Goal: Task Accomplishment & Management: Use online tool/utility

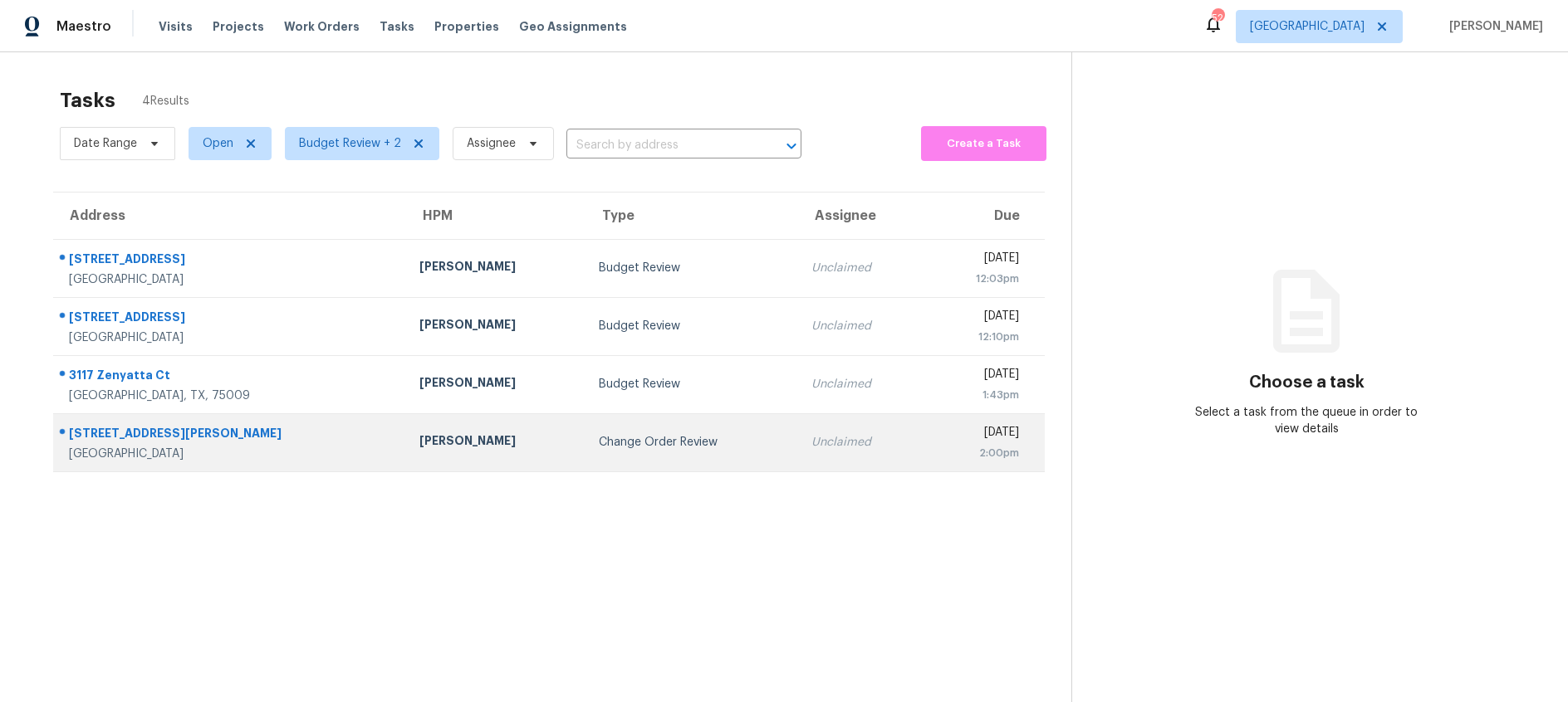
click at [598, 445] on div "Change Order Review" at bounding box center [692, 442] width 187 height 17
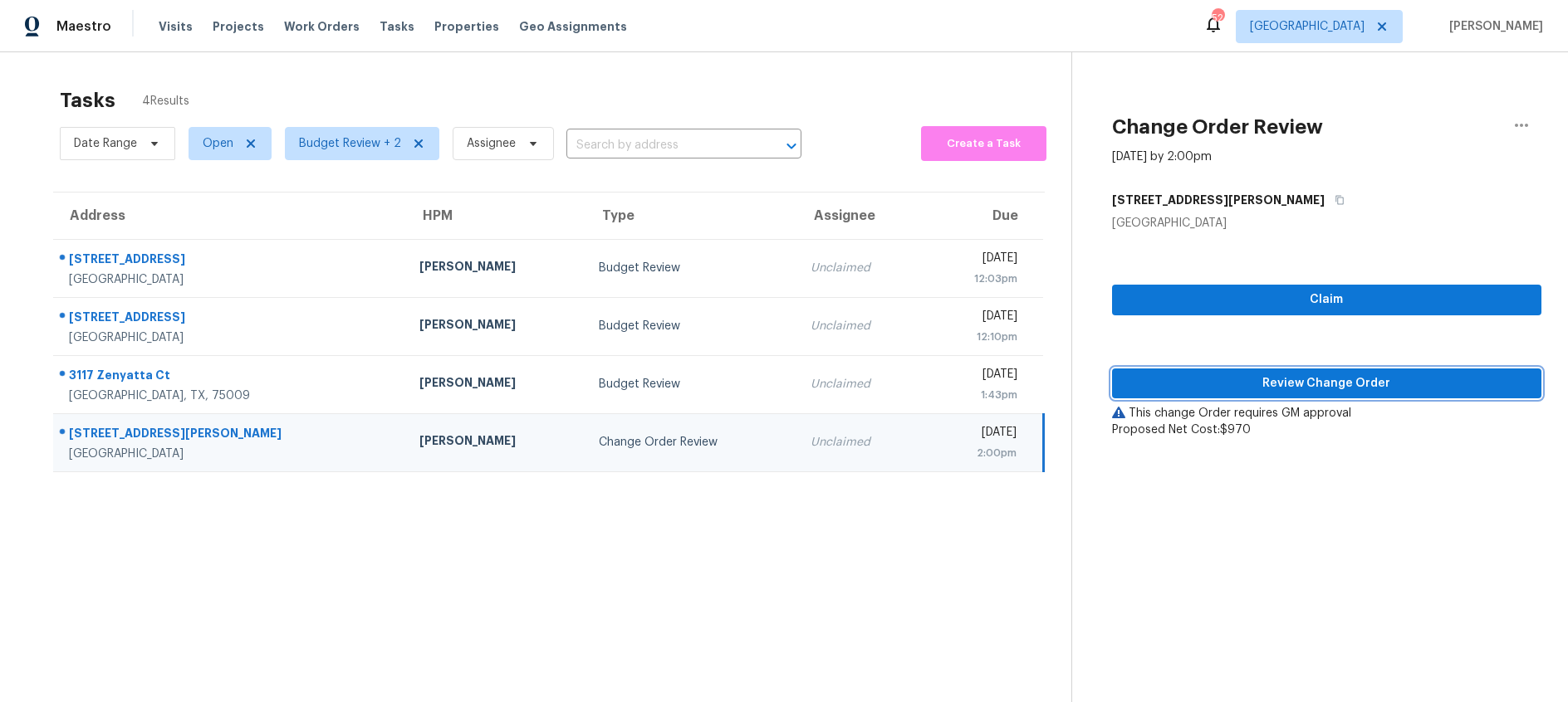
click at [1167, 390] on span "Review Change Order" at bounding box center [1326, 384] width 403 height 20
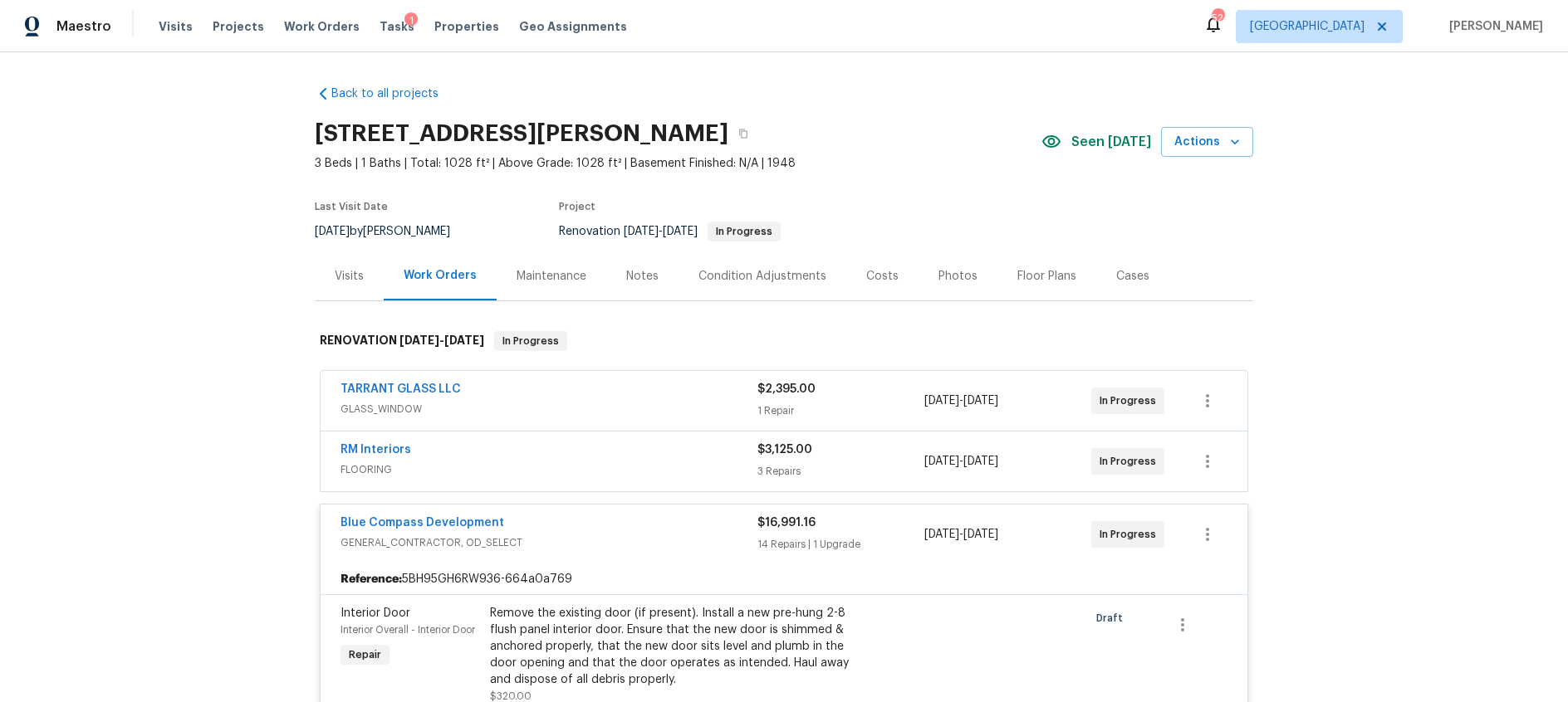
click at [869, 268] on div "Costs" at bounding box center [882, 276] width 32 height 17
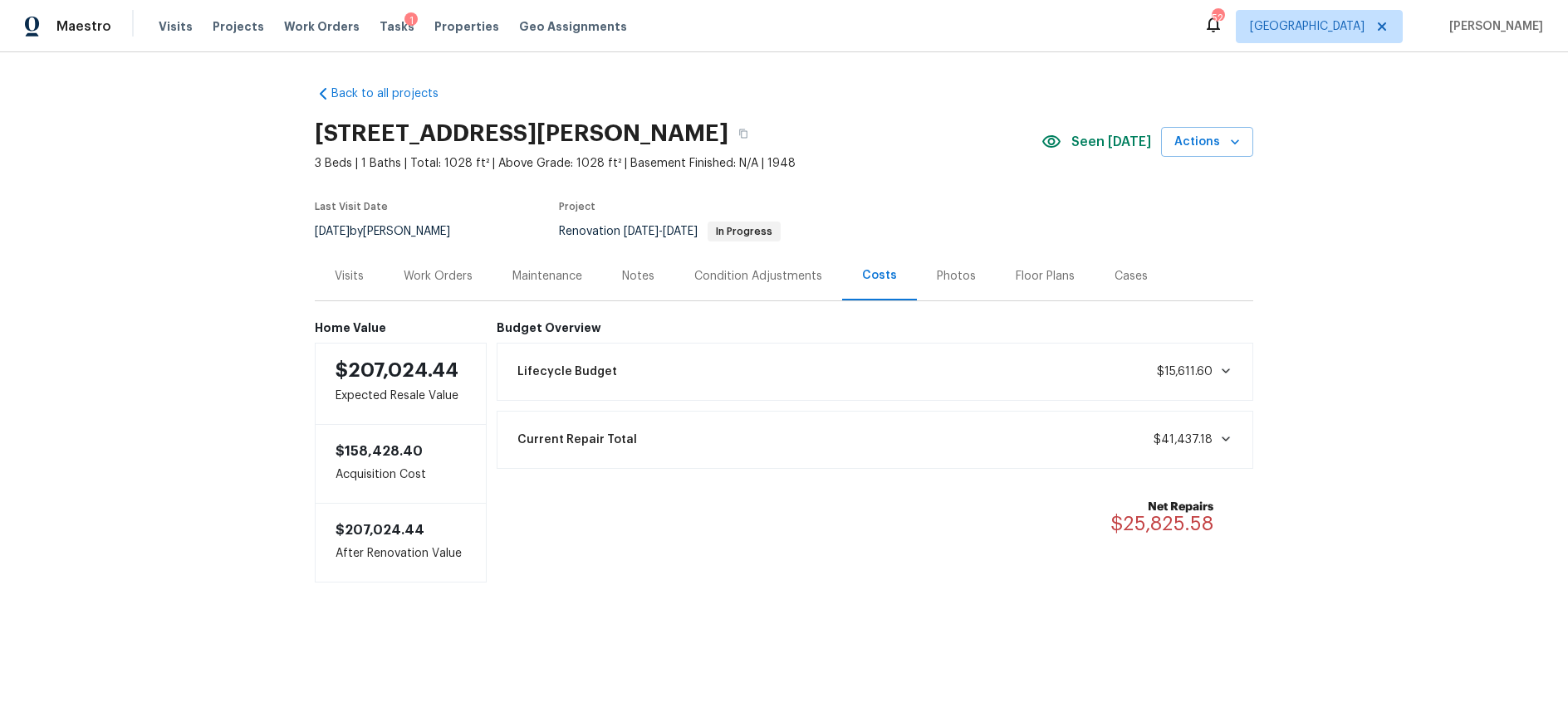
click at [437, 281] on div "Work Orders" at bounding box center [437, 276] width 69 height 17
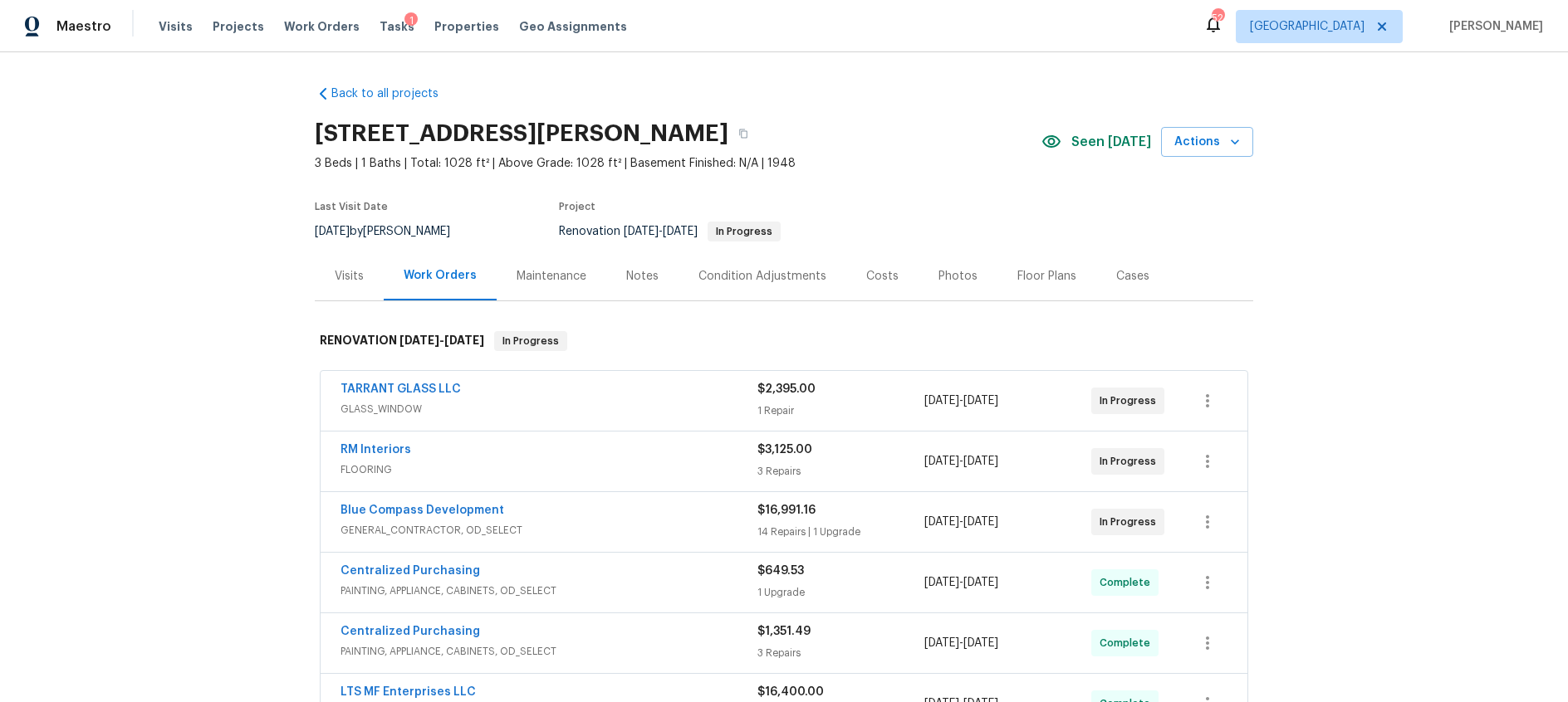
click at [641, 513] on div "Blue Compass Development" at bounding box center [549, 512] width 417 height 20
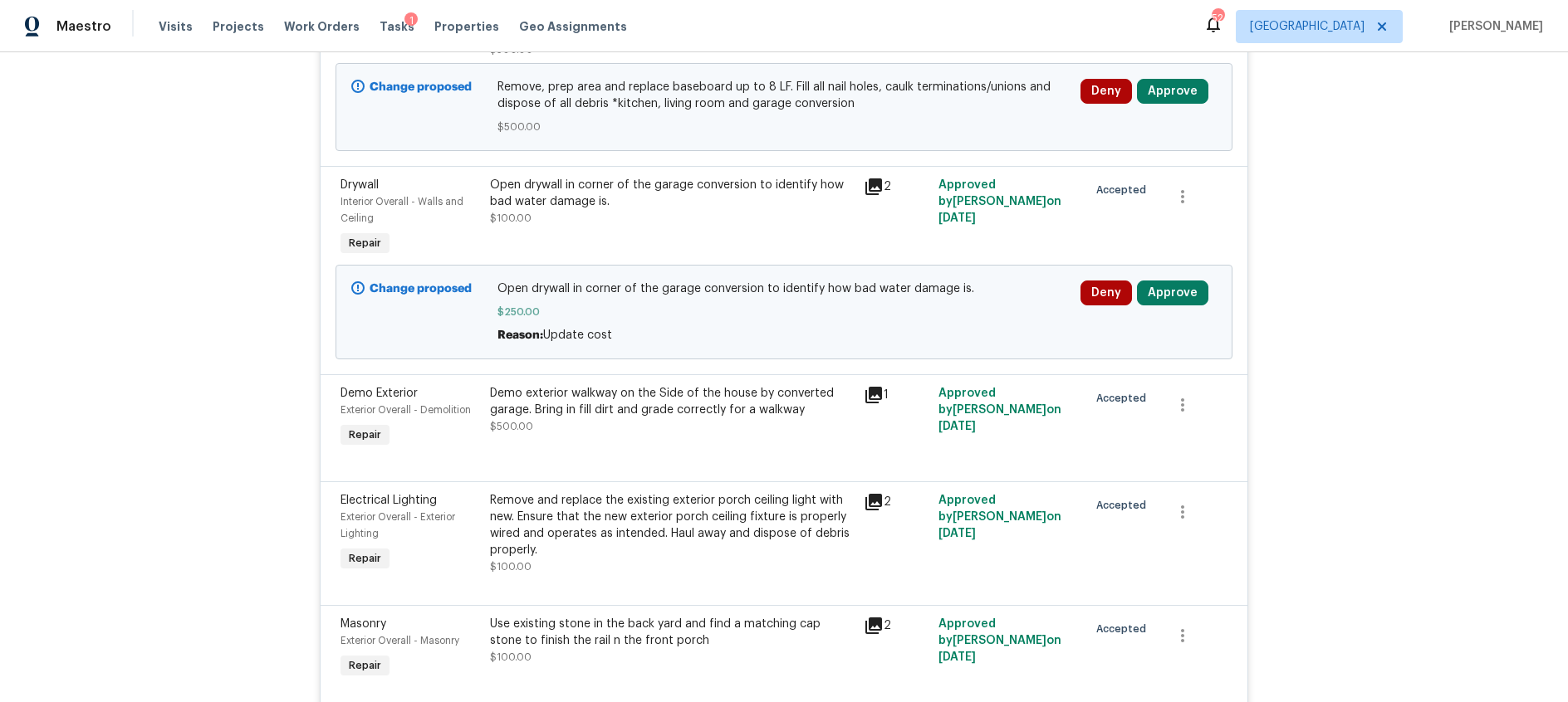
scroll to position [766, 0]
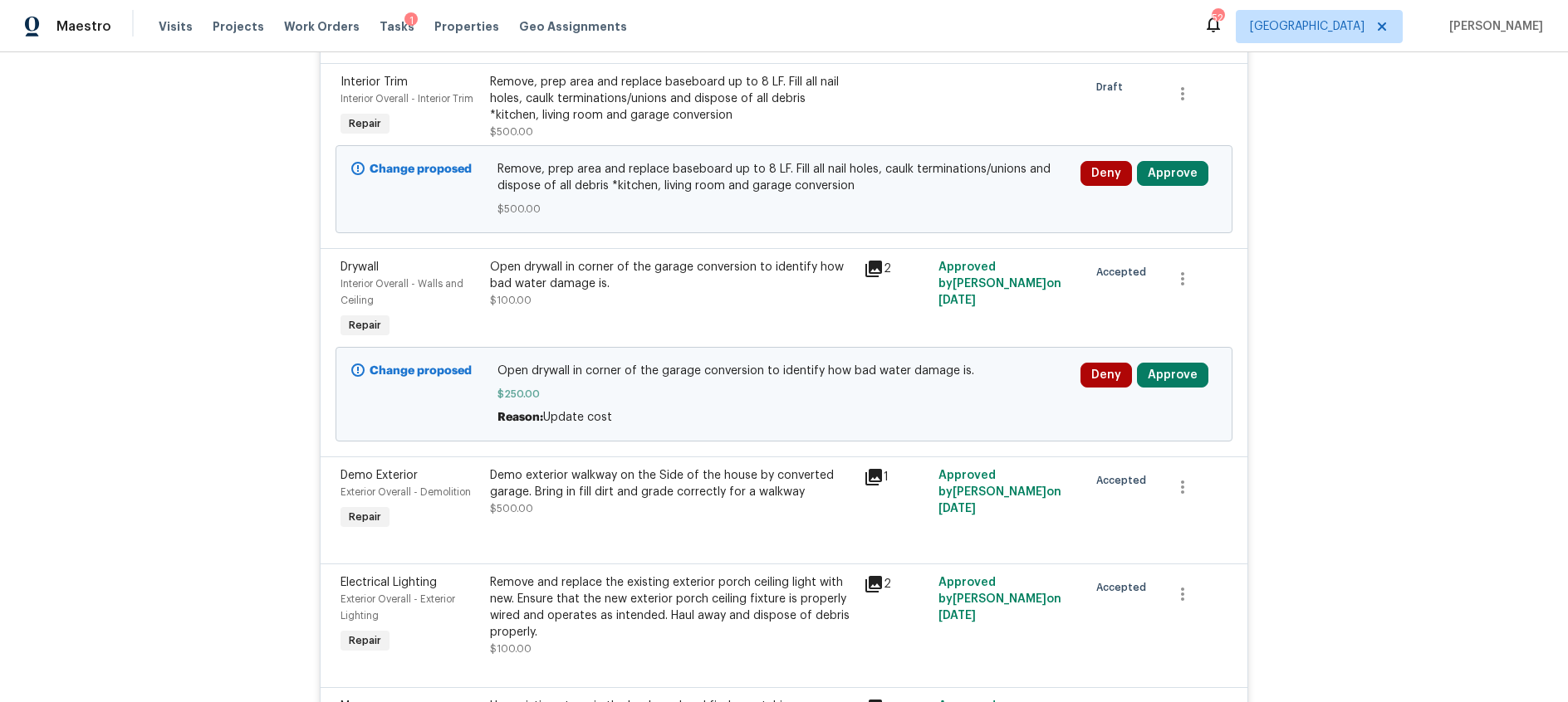
click at [877, 271] on icon at bounding box center [873, 269] width 20 height 20
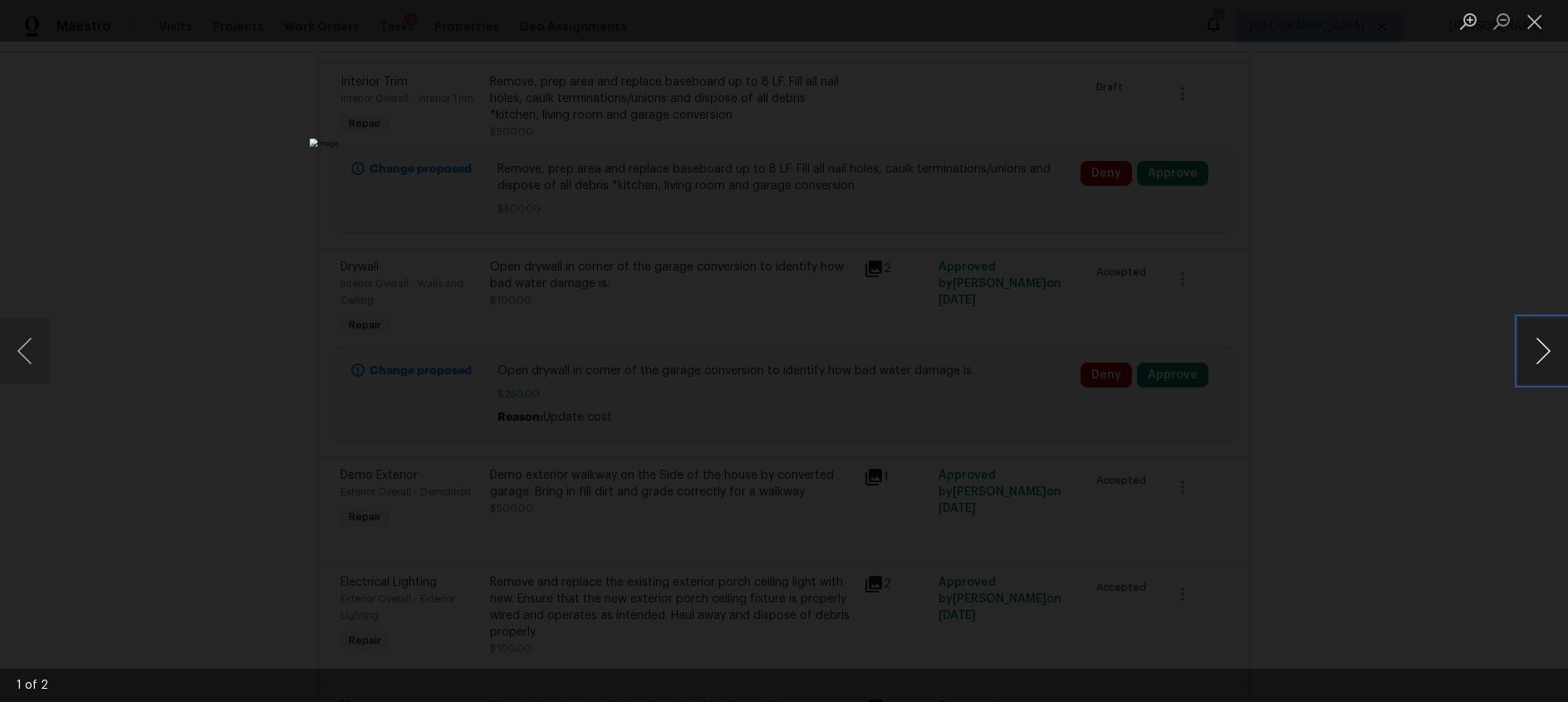
click at [1543, 362] on button "Next image" at bounding box center [1543, 351] width 50 height 66
click at [1535, 22] on button "Close lightbox" at bounding box center [1535, 21] width 33 height 29
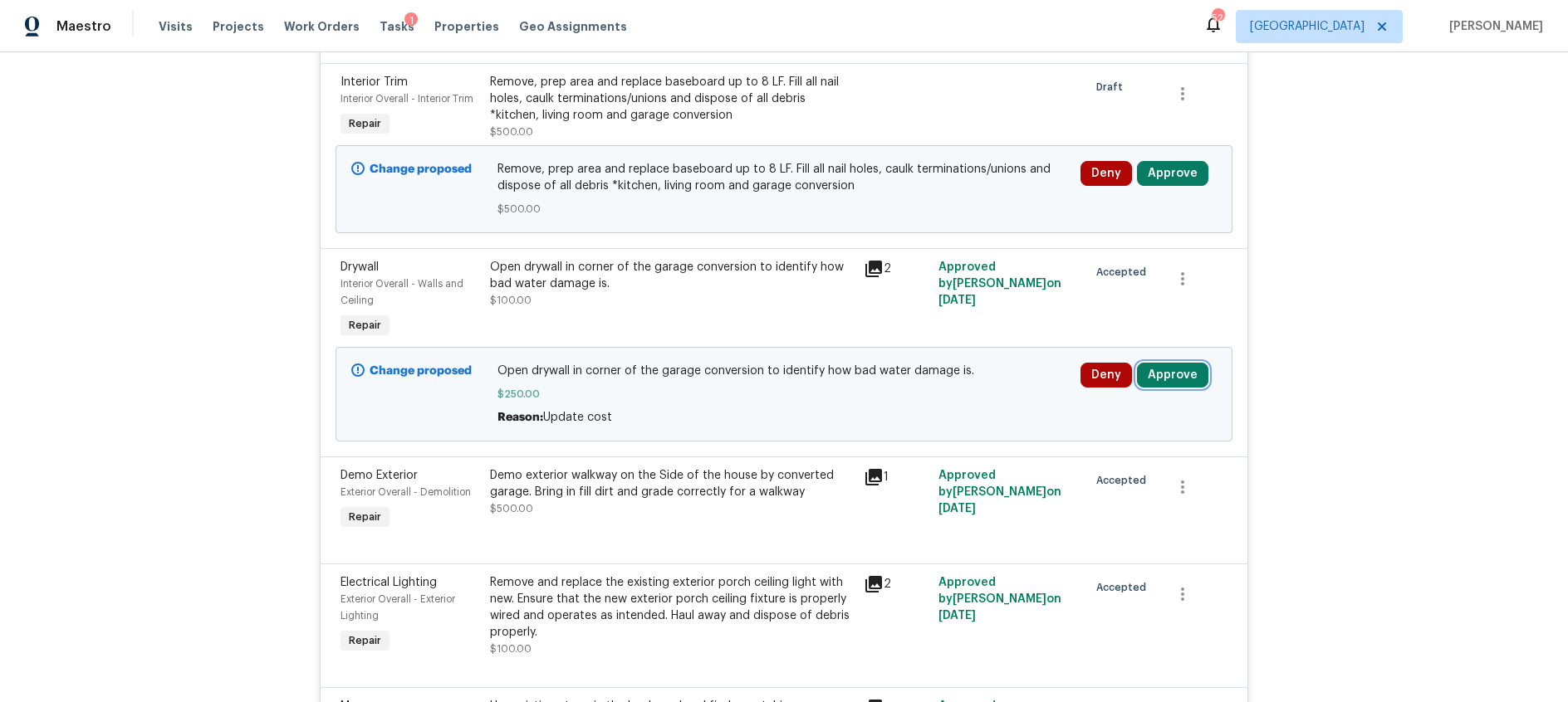
click at [1176, 375] on button "Approve" at bounding box center [1173, 376] width 72 height 25
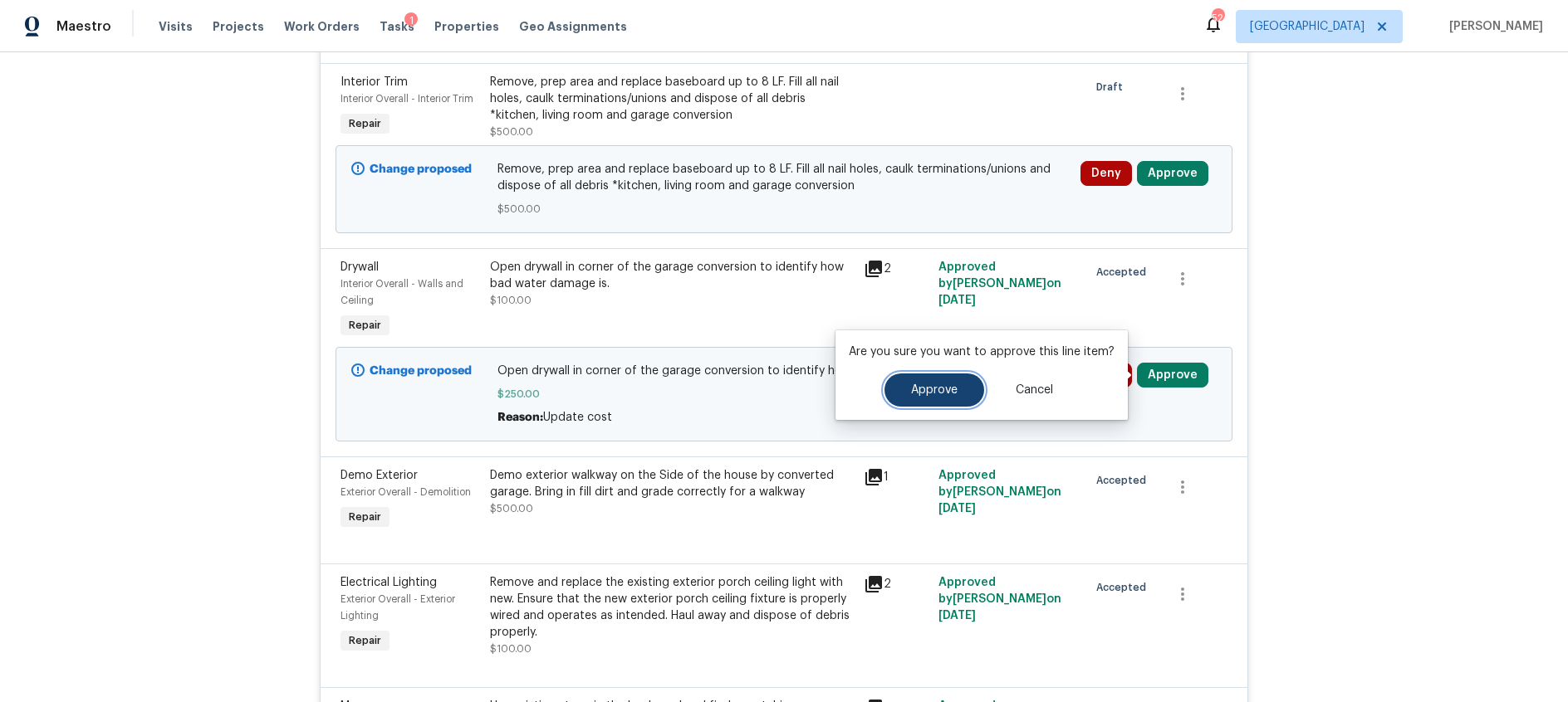
click at [937, 394] on span "Approve" at bounding box center [935, 390] width 47 height 13
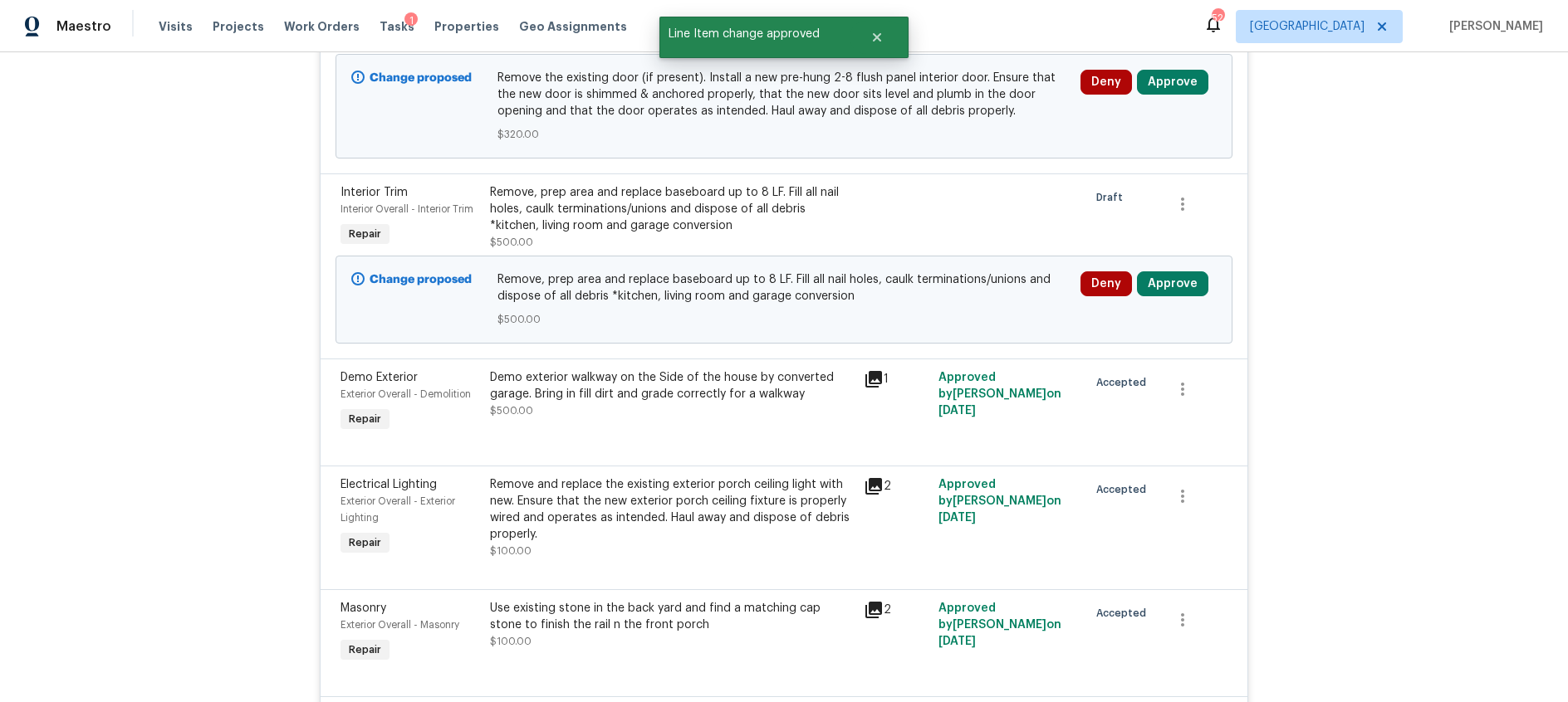
scroll to position [608, 0]
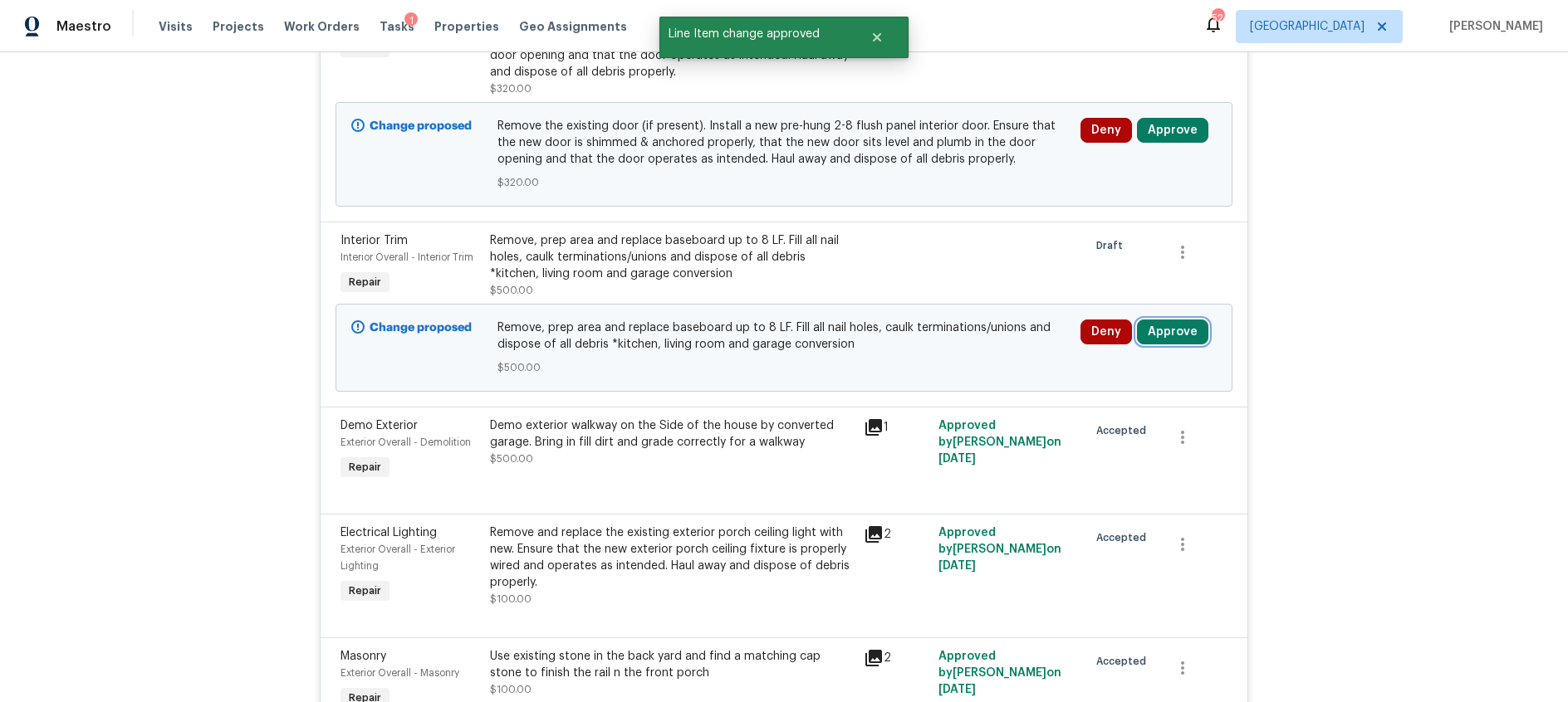
click at [1177, 337] on button "Approve" at bounding box center [1173, 332] width 72 height 25
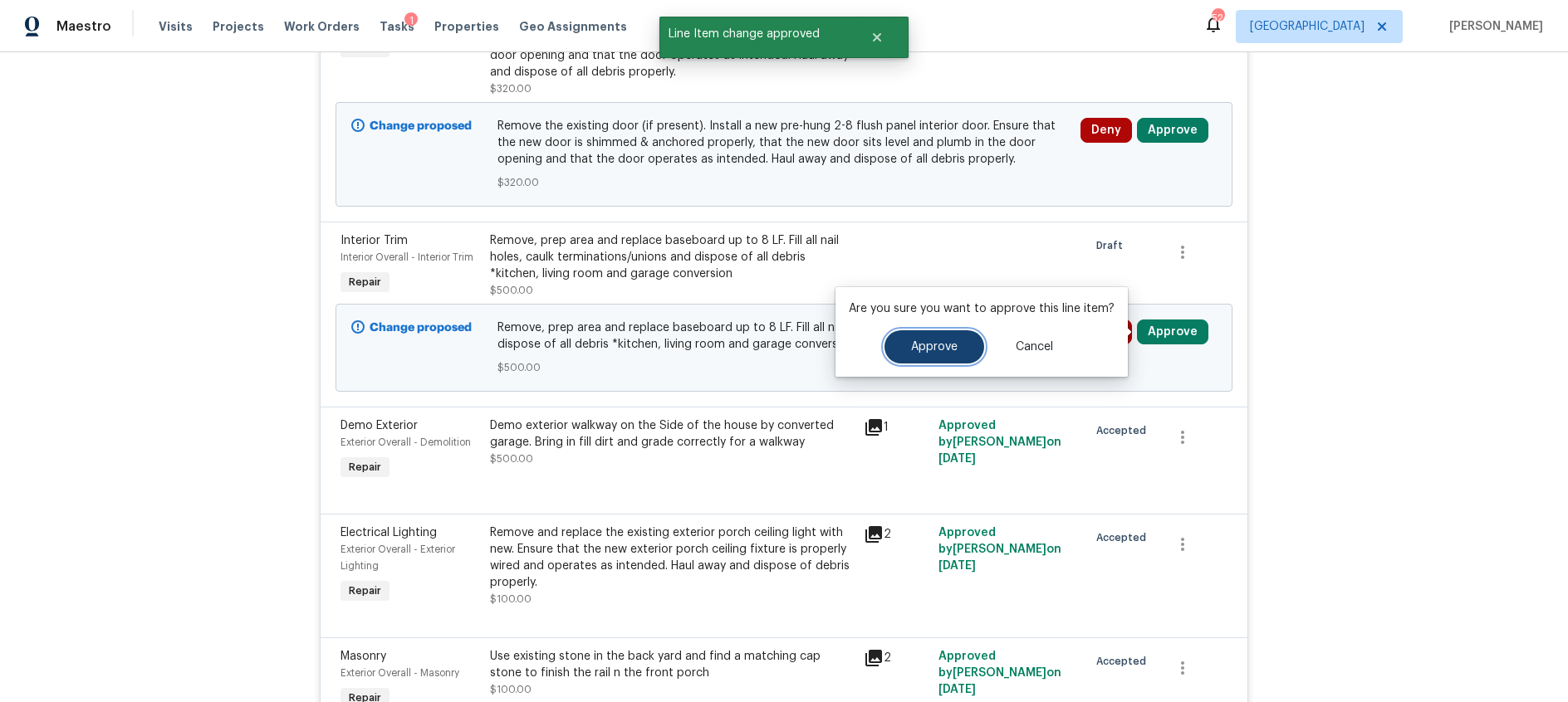
click at [937, 351] on span "Approve" at bounding box center [935, 347] width 47 height 13
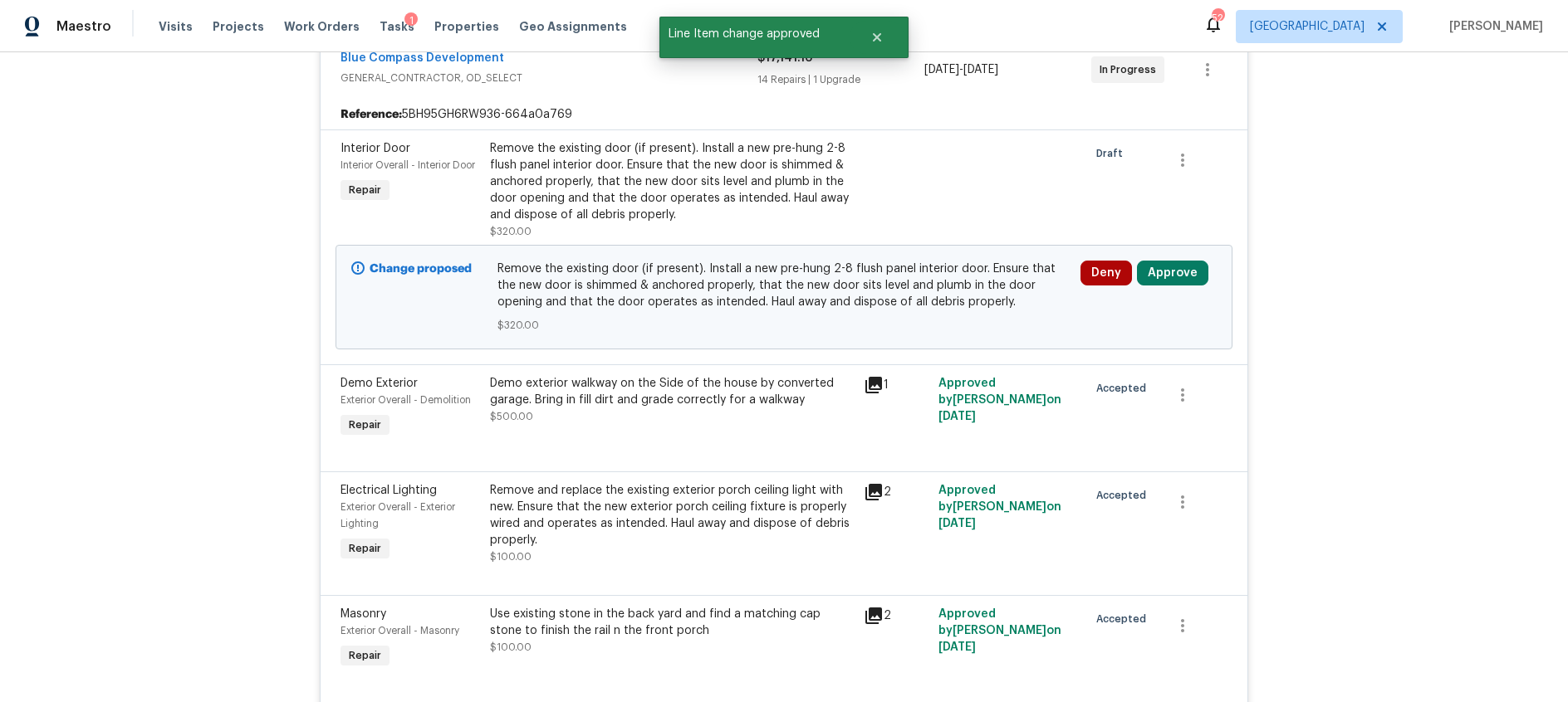
scroll to position [404, 0]
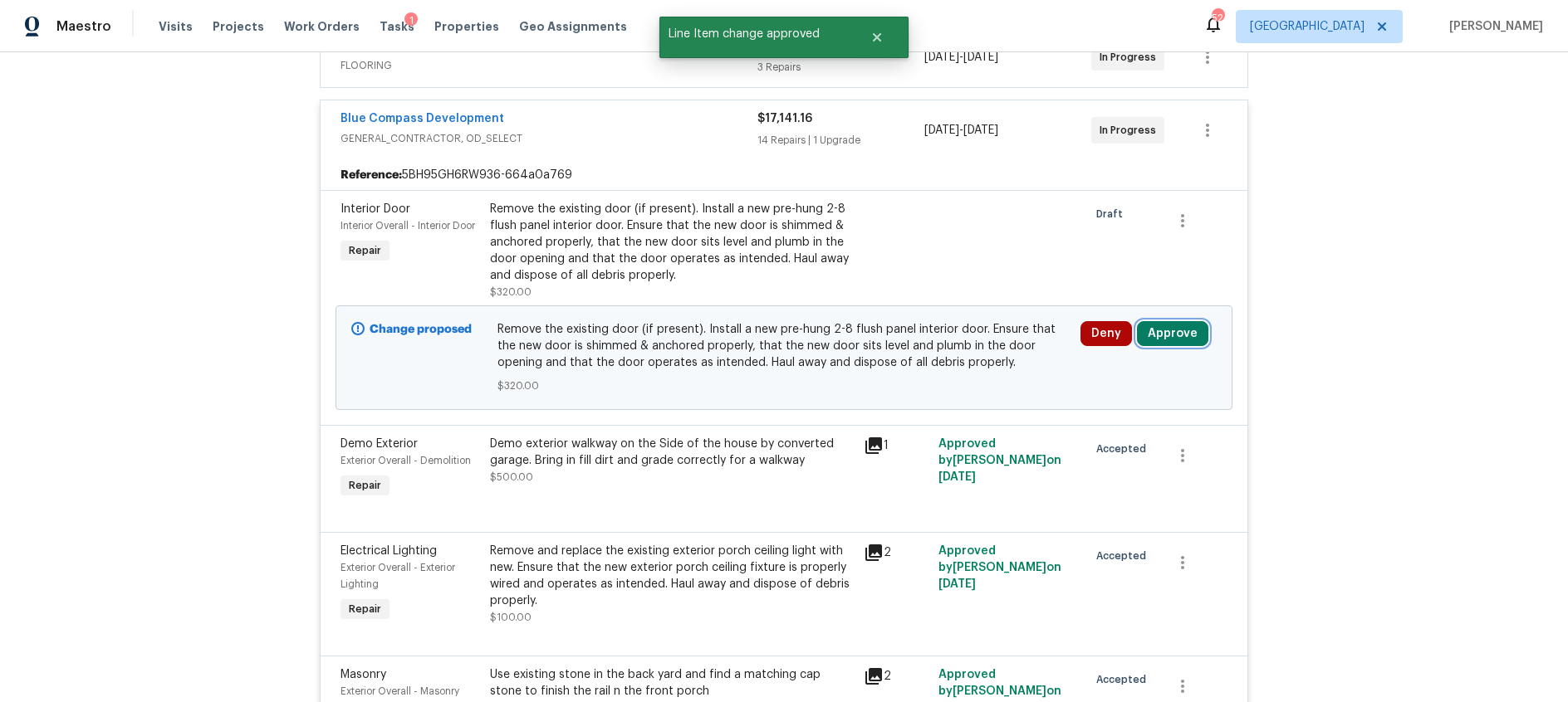
click at [1185, 335] on button "Approve" at bounding box center [1173, 334] width 72 height 25
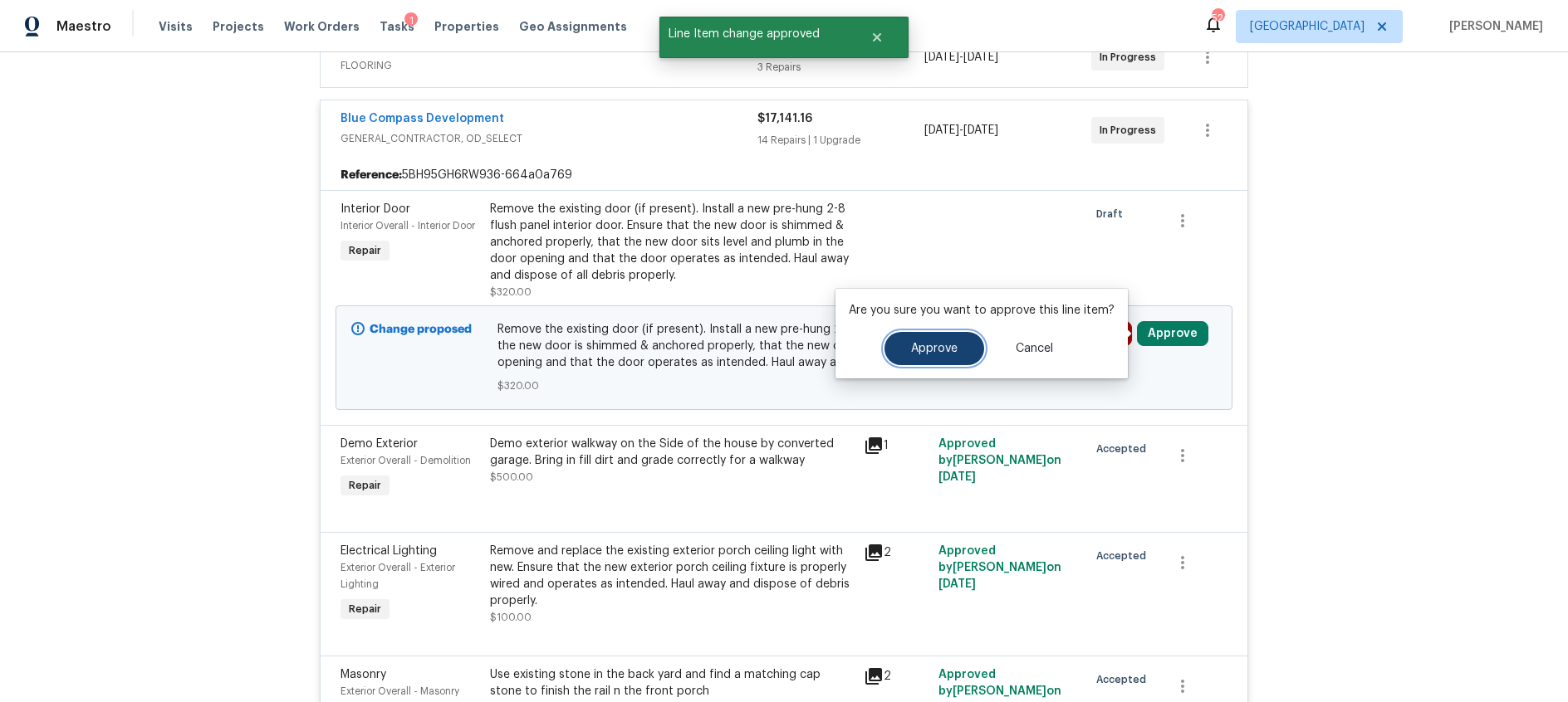
click at [903, 355] on button "Approve" at bounding box center [934, 349] width 100 height 33
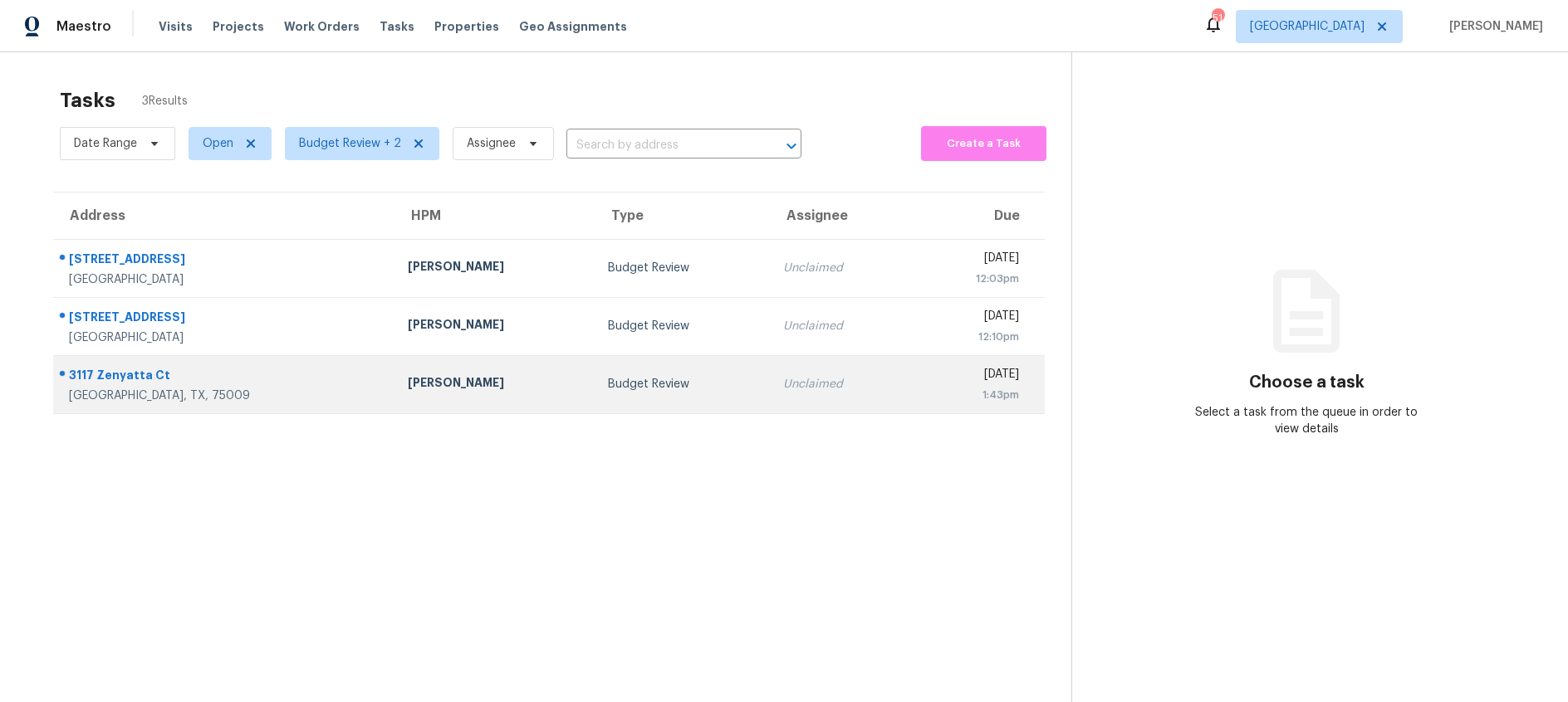
click at [608, 381] on div "Budget Review" at bounding box center [682, 384] width 149 height 17
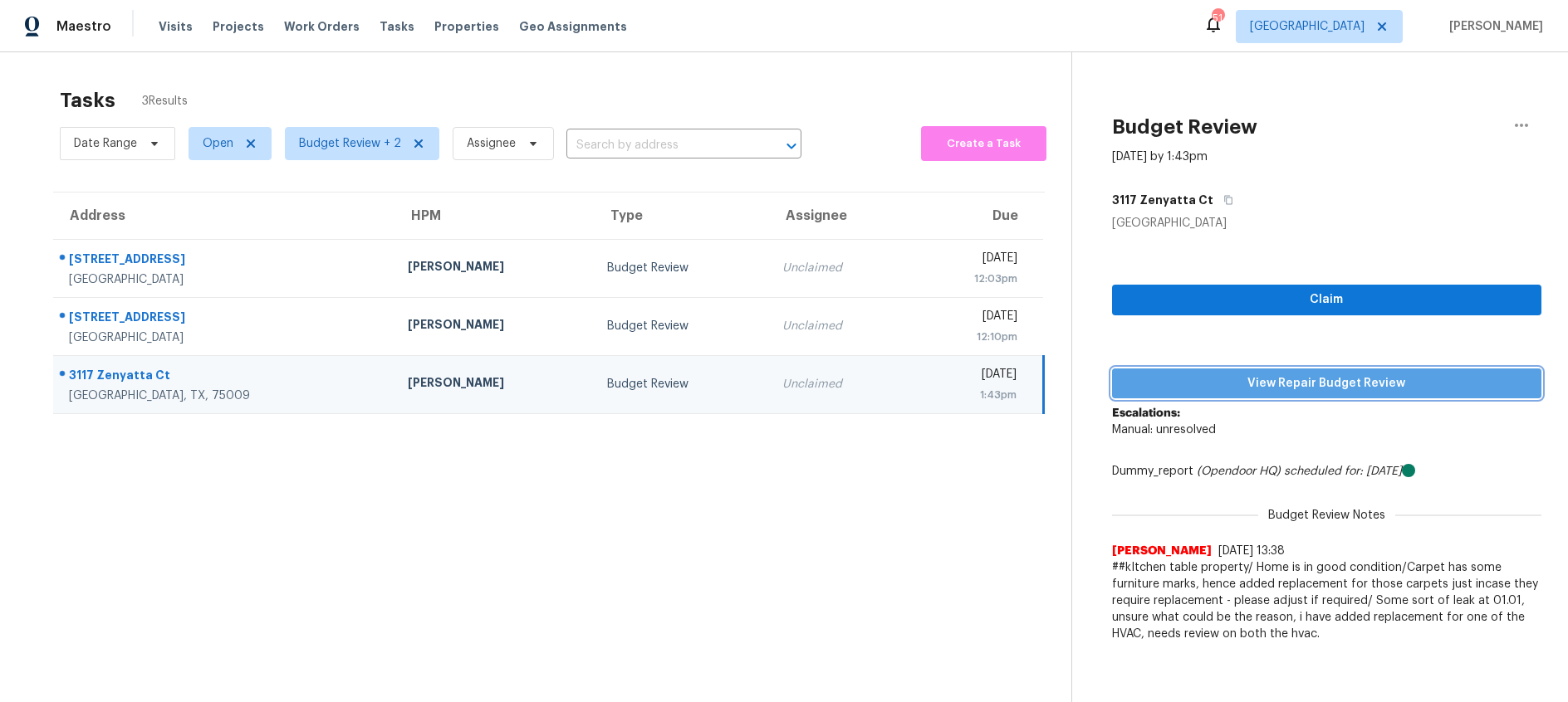
click at [1151, 386] on span "View Repair Budget Review" at bounding box center [1326, 384] width 403 height 20
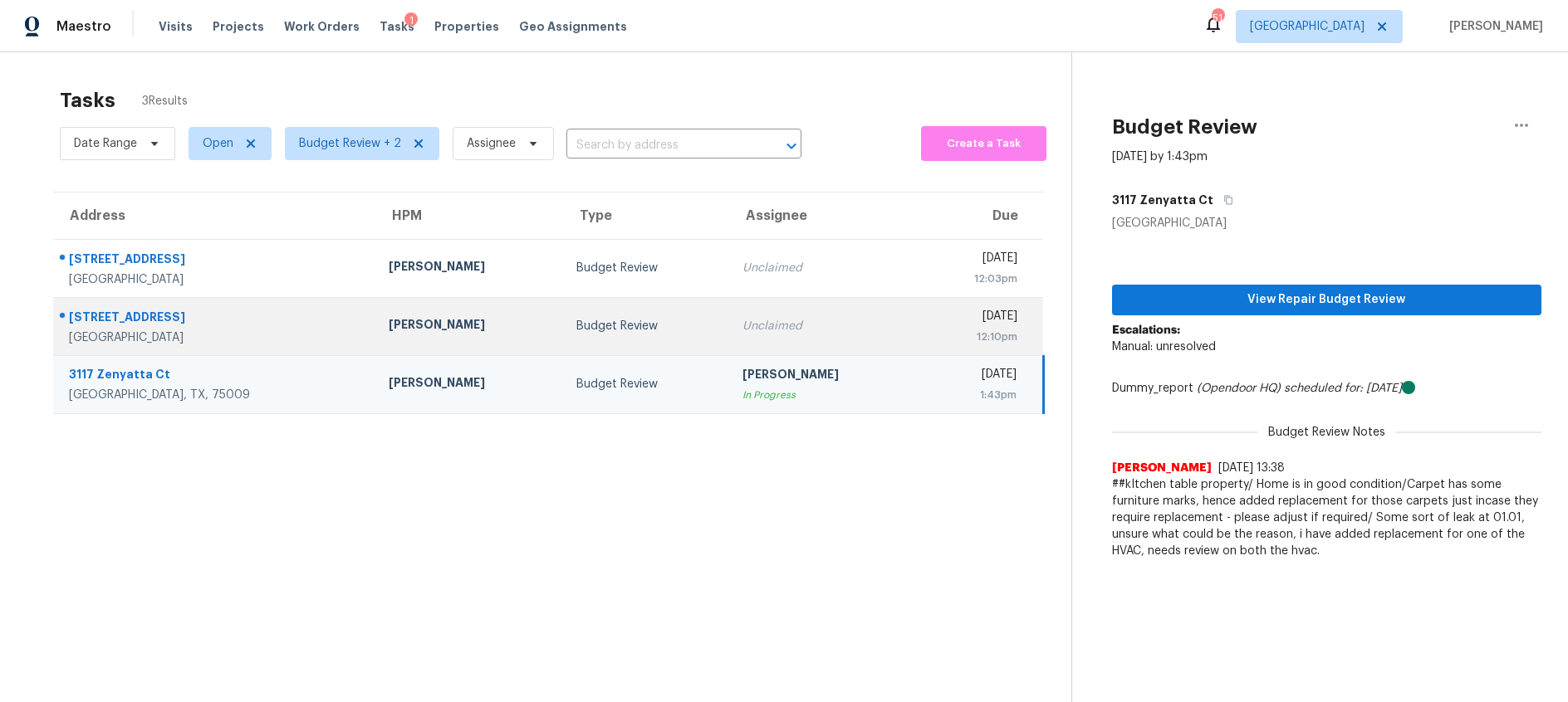
click at [742, 324] on div "Unclaimed" at bounding box center [823, 325] width 162 height 17
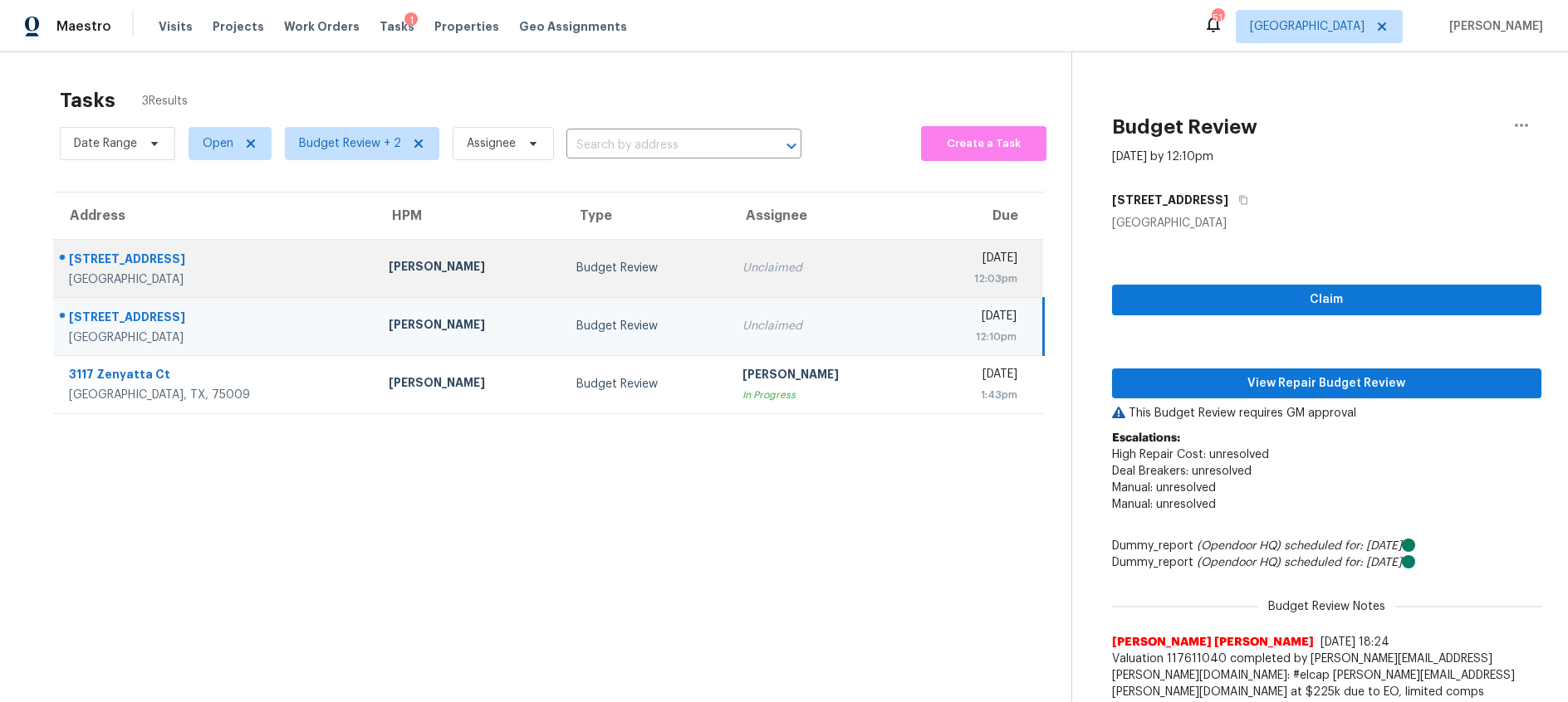
click at [563, 254] on td "Budget Review" at bounding box center [646, 268] width 165 height 58
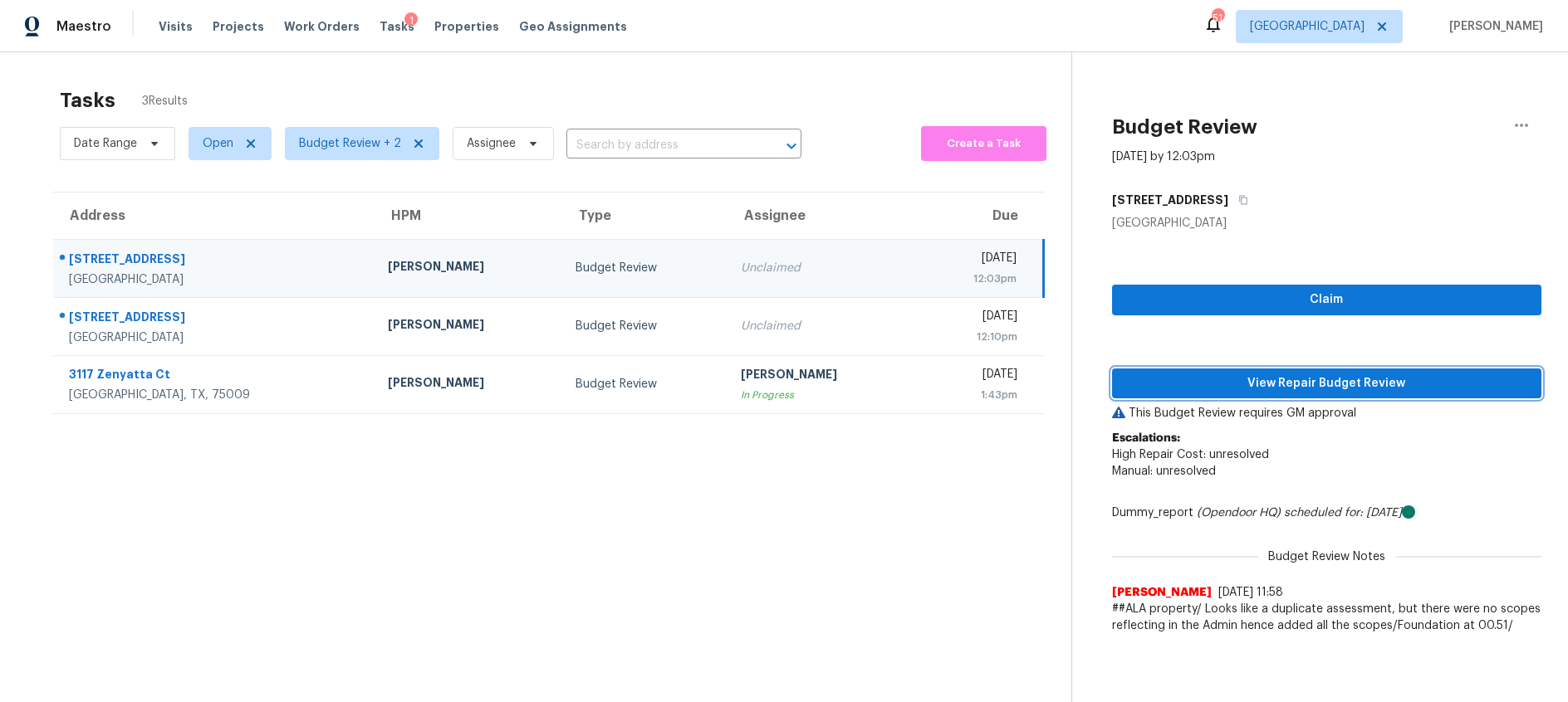
click at [1240, 384] on span "View Repair Budget Review" at bounding box center [1326, 384] width 403 height 20
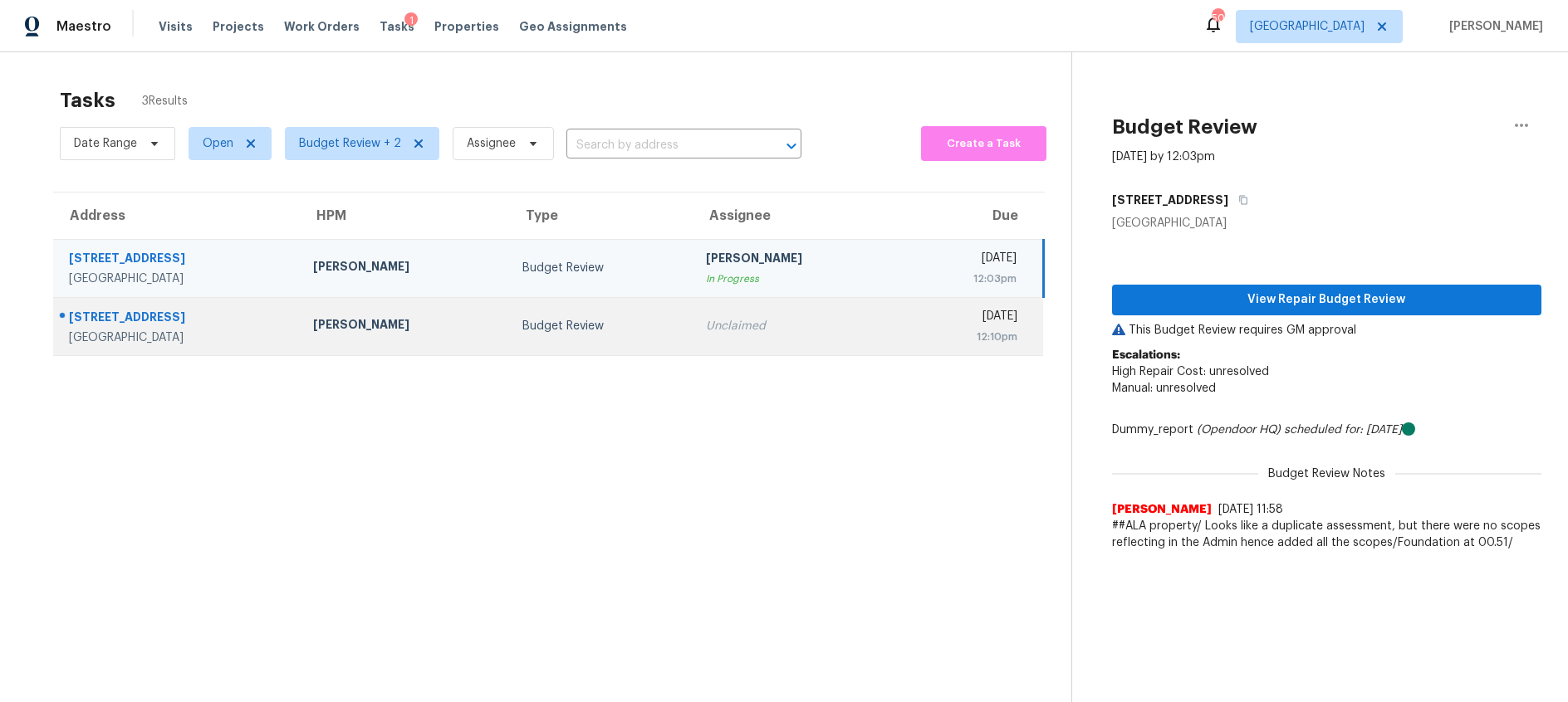
click at [582, 329] on div "Budget Review" at bounding box center [601, 325] width 157 height 17
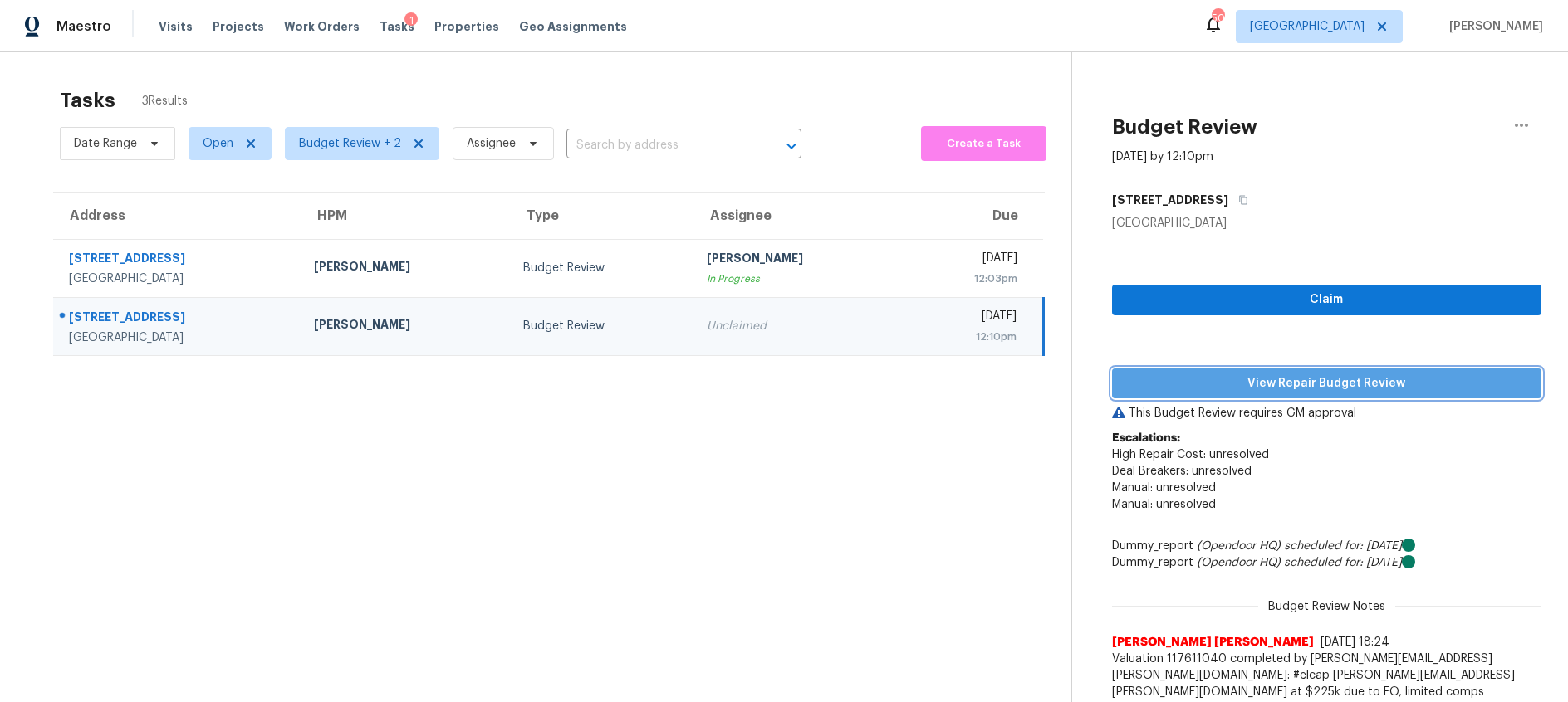
click at [1210, 385] on span "View Repair Budget Review" at bounding box center [1326, 384] width 403 height 20
